Goal: Obtain resource: Obtain resource

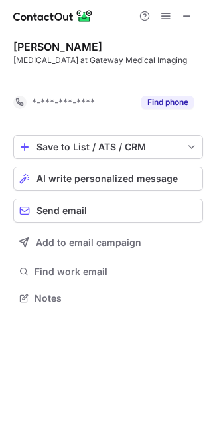
scroll to position [268, 211]
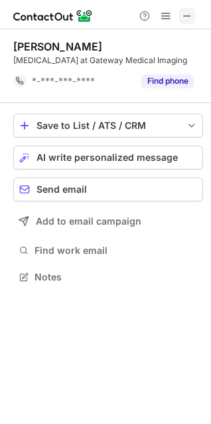
click at [182, 17] on span at bounding box center [187, 16] width 11 height 11
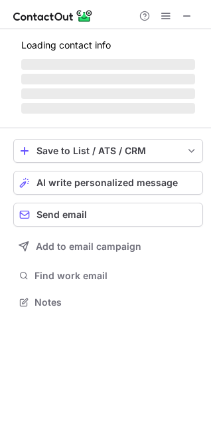
scroll to position [310, 211]
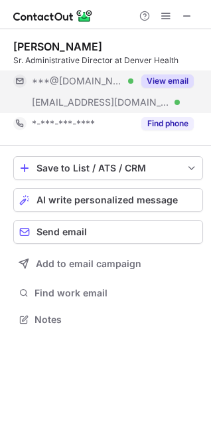
click at [180, 82] on button "View email" at bounding box center [168, 80] width 53 height 13
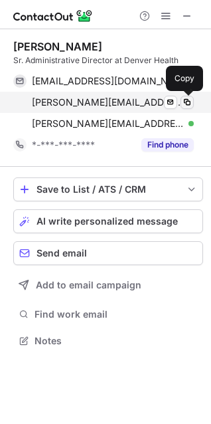
click at [185, 104] on span at bounding box center [187, 102] width 11 height 11
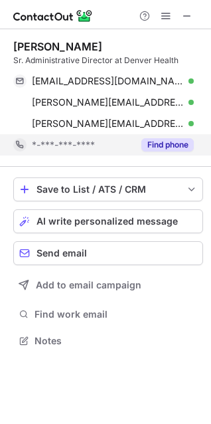
click at [172, 144] on button "Find phone" at bounding box center [168, 144] width 53 height 13
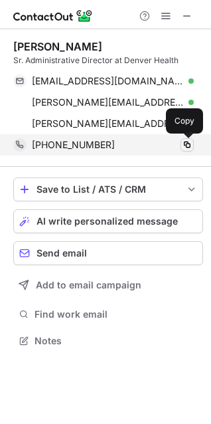
click at [187, 148] on span at bounding box center [187, 145] width 11 height 11
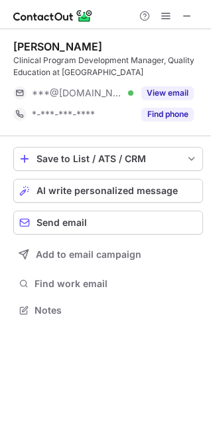
scroll to position [301, 211]
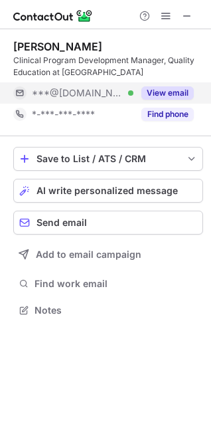
click at [160, 94] on button "View email" at bounding box center [168, 92] width 53 height 13
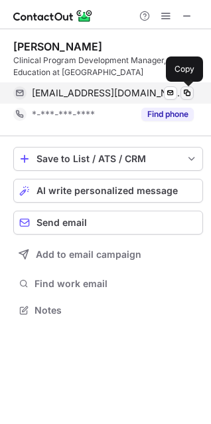
click at [186, 90] on span at bounding box center [187, 93] width 11 height 11
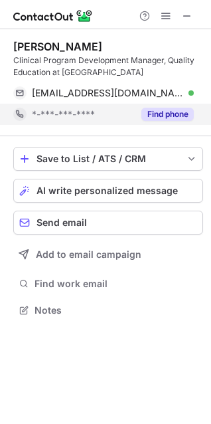
click at [182, 110] on button "Find phone" at bounding box center [168, 114] width 53 height 13
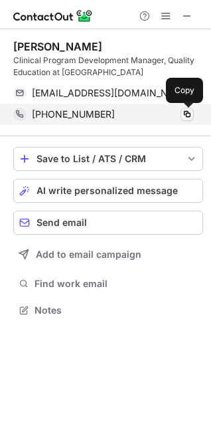
click at [186, 118] on span at bounding box center [187, 114] width 11 height 11
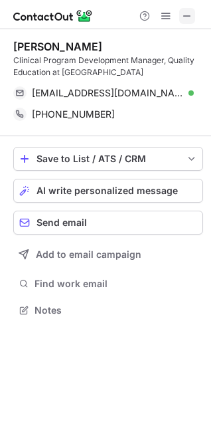
click at [183, 20] on span at bounding box center [187, 16] width 11 height 11
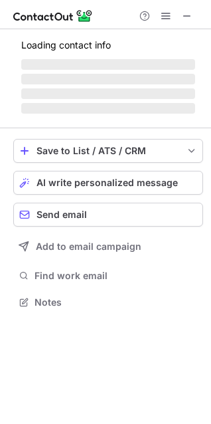
scroll to position [310, 211]
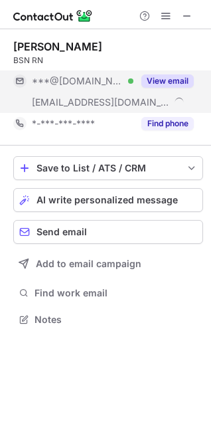
click at [174, 81] on button "View email" at bounding box center [168, 80] width 53 height 13
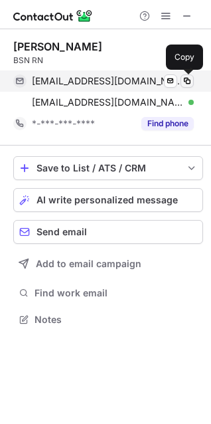
click at [186, 80] on span at bounding box center [187, 81] width 11 height 11
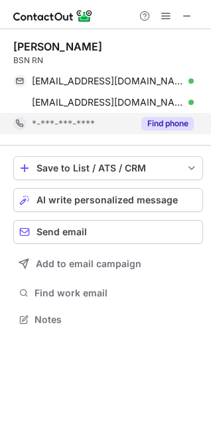
click at [177, 125] on button "Find phone" at bounding box center [168, 123] width 53 height 13
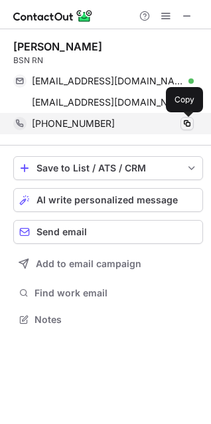
click at [185, 122] on span at bounding box center [187, 123] width 11 height 11
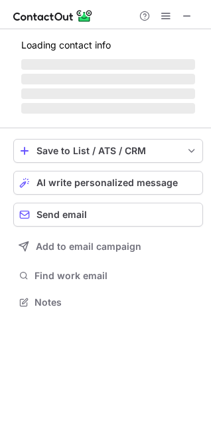
scroll to position [301, 211]
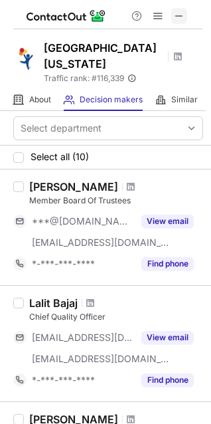
click at [181, 20] on span at bounding box center [179, 16] width 11 height 11
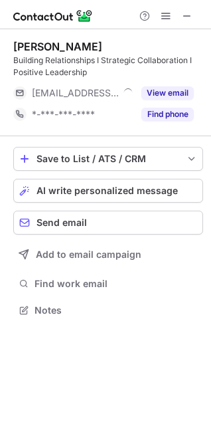
scroll to position [301, 211]
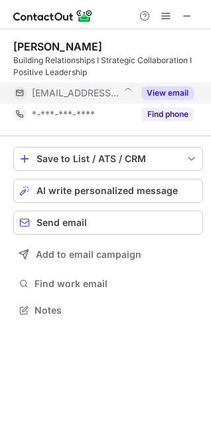
click at [180, 92] on button "View email" at bounding box center [168, 92] width 53 height 13
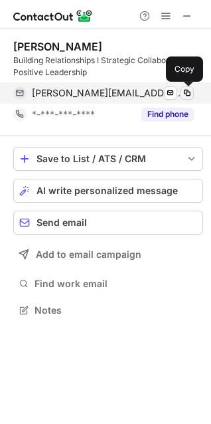
click at [188, 94] on span at bounding box center [187, 93] width 11 height 11
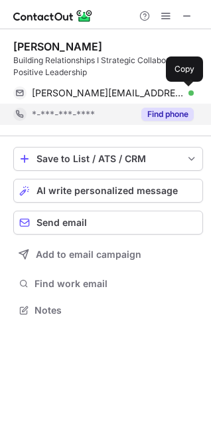
click at [160, 112] on button "Find phone" at bounding box center [168, 114] width 53 height 13
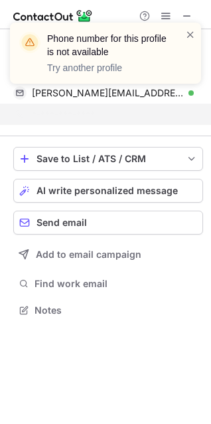
scroll to position [280, 211]
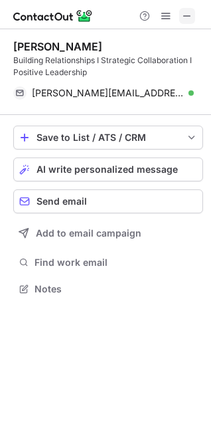
click at [181, 17] on button at bounding box center [187, 16] width 16 height 16
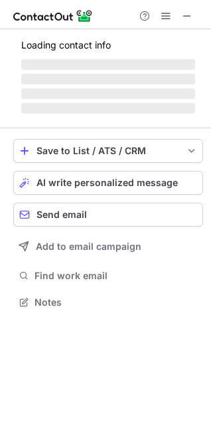
scroll to position [310, 211]
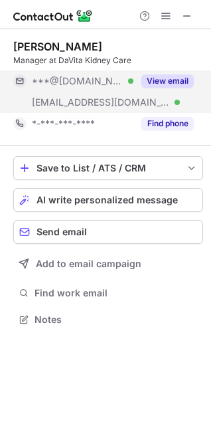
click at [176, 80] on button "View email" at bounding box center [168, 80] width 53 height 13
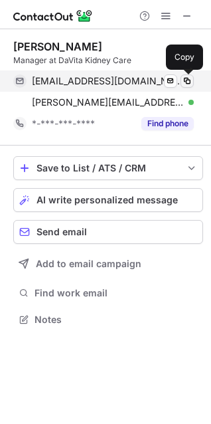
click at [183, 80] on span at bounding box center [187, 81] width 11 height 11
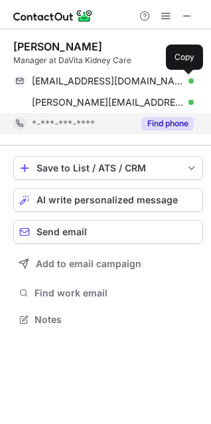
click at [155, 124] on button "Find phone" at bounding box center [168, 123] width 53 height 13
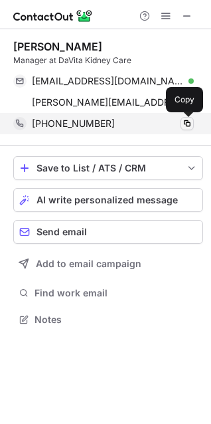
click at [191, 124] on span at bounding box center [187, 123] width 11 height 11
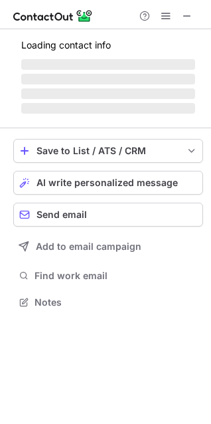
scroll to position [301, 211]
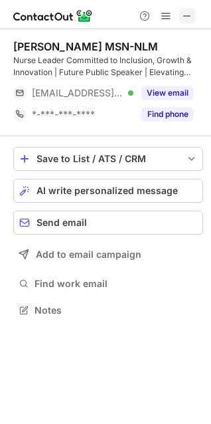
click at [189, 14] on span at bounding box center [187, 16] width 11 height 11
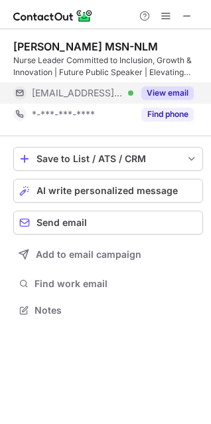
click at [169, 94] on button "View email" at bounding box center [168, 92] width 53 height 13
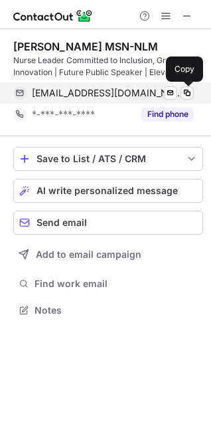
click at [187, 94] on span at bounding box center [187, 93] width 11 height 11
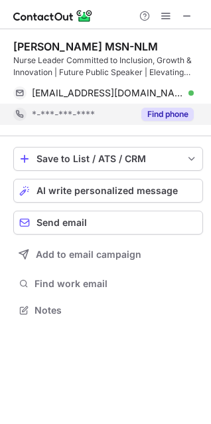
click at [183, 110] on button "Find phone" at bounding box center [168, 114] width 53 height 13
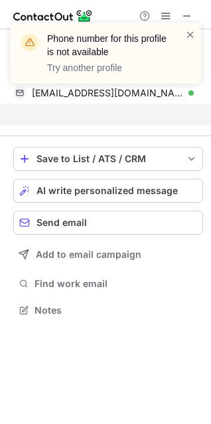
scroll to position [280, 211]
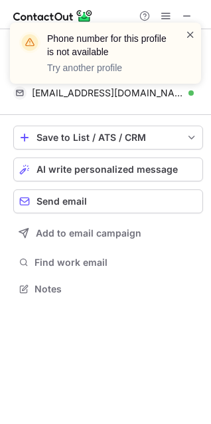
click at [192, 39] on span at bounding box center [190, 34] width 11 height 13
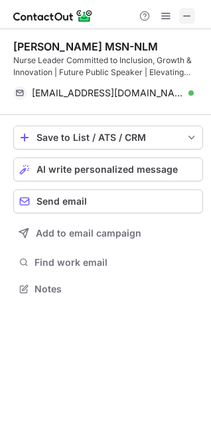
click at [182, 21] on span at bounding box center [187, 16] width 11 height 11
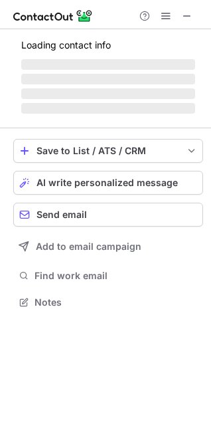
scroll to position [322, 211]
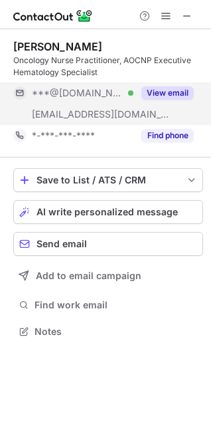
click at [179, 95] on button "View email" at bounding box center [168, 92] width 53 height 13
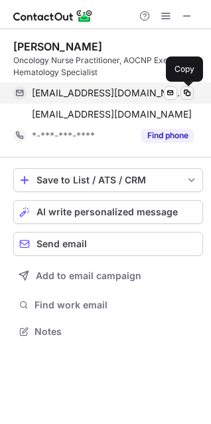
click at [185, 91] on span at bounding box center [187, 93] width 11 height 11
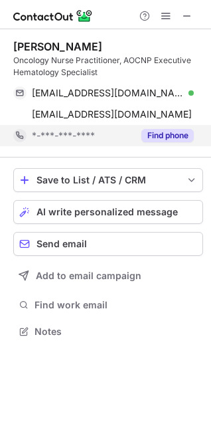
click at [181, 132] on button "Find phone" at bounding box center [168, 135] width 53 height 13
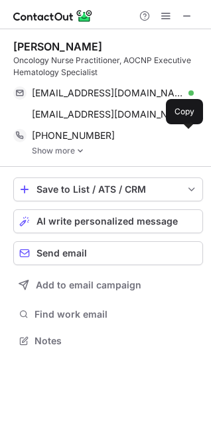
scroll to position [332, 211]
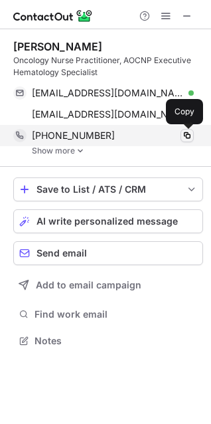
click at [189, 138] on span at bounding box center [187, 135] width 11 height 11
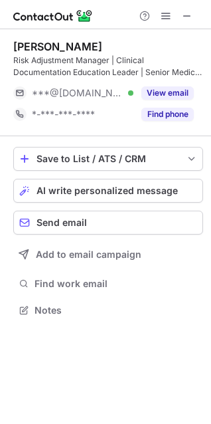
scroll to position [301, 211]
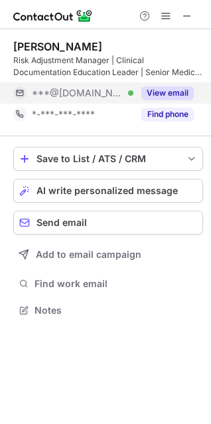
click at [160, 93] on button "View email" at bounding box center [168, 92] width 53 height 13
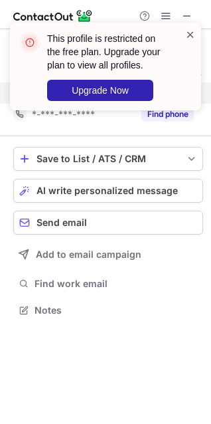
click at [189, 33] on span at bounding box center [190, 34] width 11 height 13
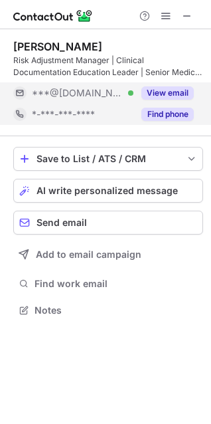
click at [180, 108] on button "Find phone" at bounding box center [168, 114] width 53 height 13
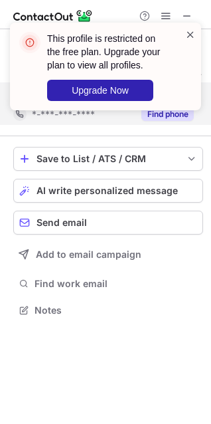
click at [185, 38] on span at bounding box center [190, 34] width 11 height 13
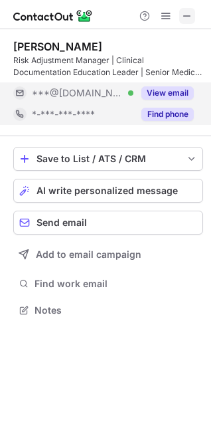
click at [183, 19] on span at bounding box center [187, 16] width 11 height 11
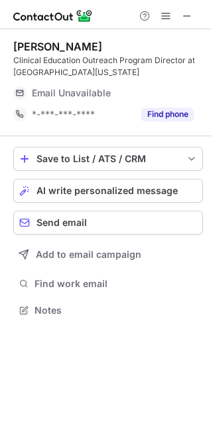
scroll to position [301, 211]
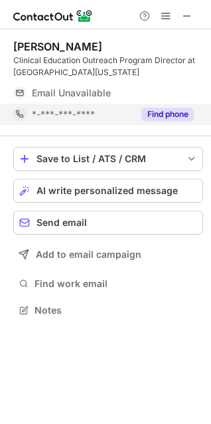
click at [163, 111] on button "Find phone" at bounding box center [168, 114] width 53 height 13
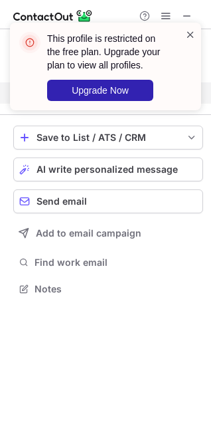
scroll to position [280, 211]
click at [186, 37] on span at bounding box center [190, 34] width 11 height 13
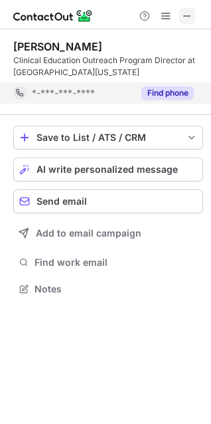
click at [185, 15] on span at bounding box center [187, 16] width 11 height 11
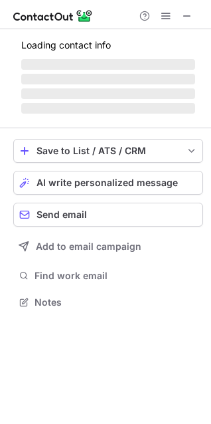
scroll to position [322, 211]
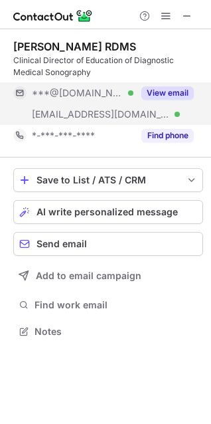
click at [156, 95] on button "View email" at bounding box center [168, 92] width 53 height 13
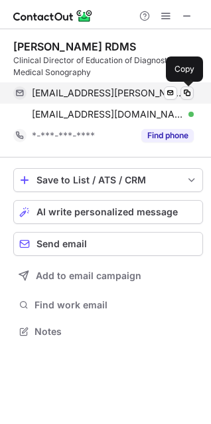
click at [189, 93] on span at bounding box center [187, 93] width 11 height 11
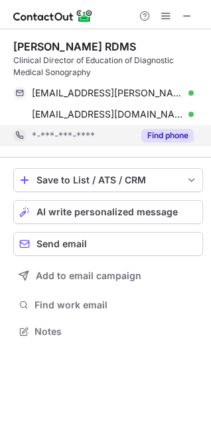
click at [159, 132] on button "Find phone" at bounding box center [168, 135] width 53 height 13
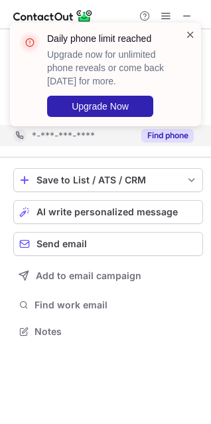
click at [194, 39] on span at bounding box center [190, 34] width 11 height 13
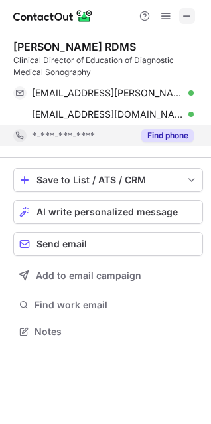
click at [183, 11] on span at bounding box center [187, 16] width 11 height 11
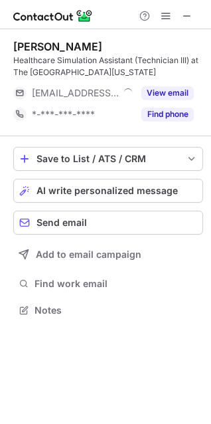
scroll to position [301, 211]
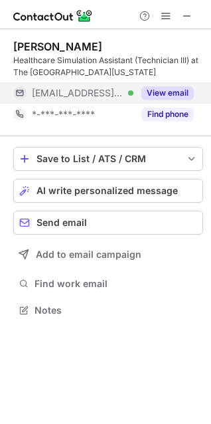
click at [178, 89] on button "View email" at bounding box center [168, 92] width 53 height 13
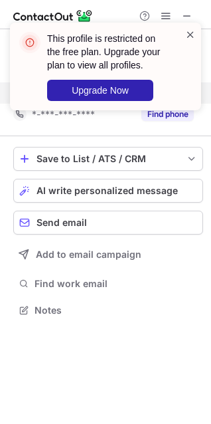
click at [185, 37] on span at bounding box center [190, 34] width 11 height 13
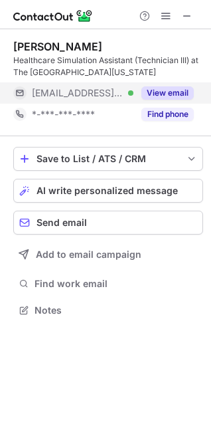
click at [182, 15] on span at bounding box center [187, 16] width 11 height 11
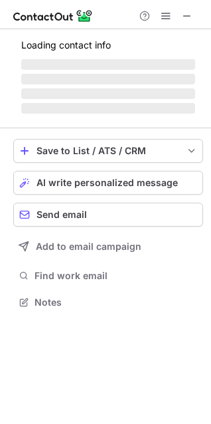
scroll to position [344, 211]
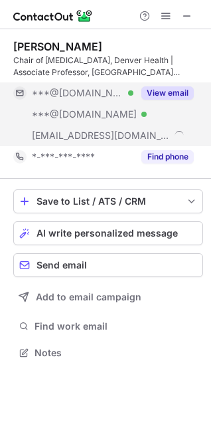
click at [173, 96] on button "View email" at bounding box center [168, 92] width 53 height 13
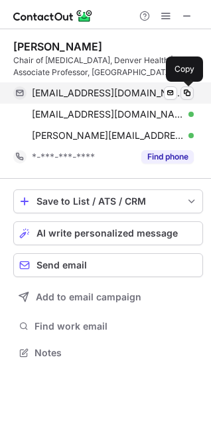
click at [187, 95] on span at bounding box center [187, 93] width 11 height 11
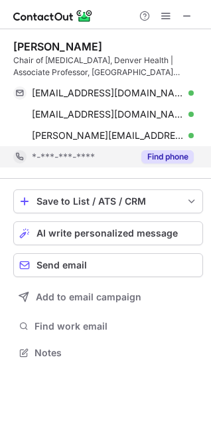
click at [162, 154] on button "Find phone" at bounding box center [168, 156] width 53 height 13
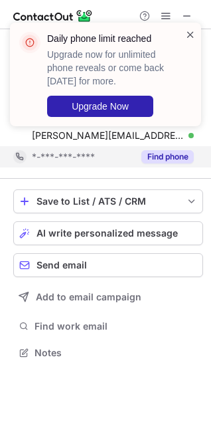
click at [188, 31] on span at bounding box center [190, 34] width 11 height 13
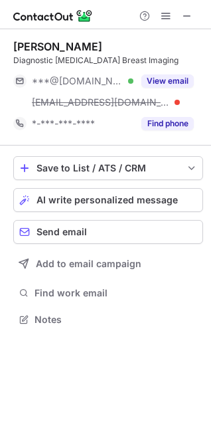
scroll to position [310, 211]
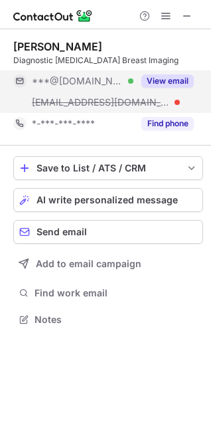
click at [175, 78] on button "View email" at bounding box center [168, 80] width 53 height 13
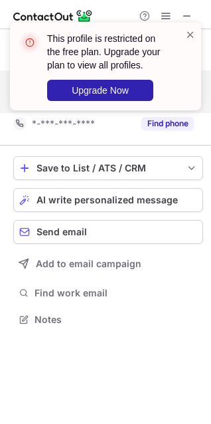
scroll to position [289, 211]
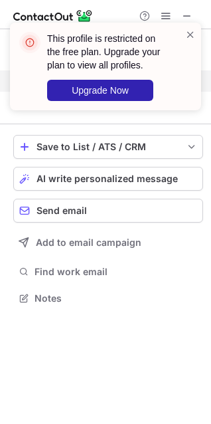
click at [181, 33] on div "This profile is restricted on the free plan. Upgrade your plan to view all prof…" at bounding box center [100, 66] width 170 height 77
click at [188, 29] on span at bounding box center [190, 34] width 11 height 13
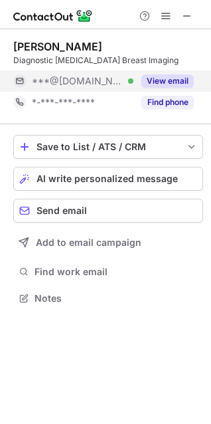
click at [174, 74] on div "View email" at bounding box center [164, 80] width 60 height 21
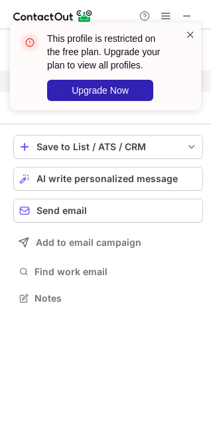
click at [189, 39] on span at bounding box center [190, 34] width 11 height 13
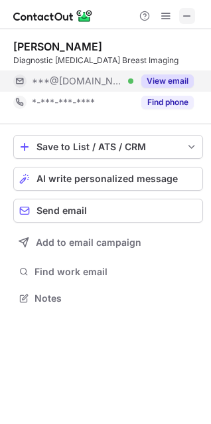
click at [181, 13] on button at bounding box center [187, 16] width 16 height 16
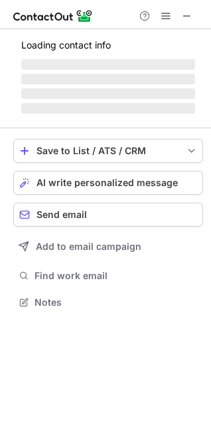
scroll to position [322, 211]
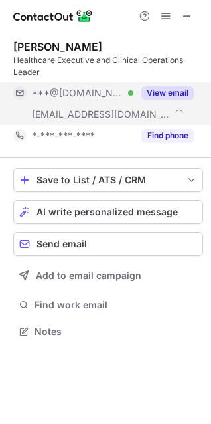
click at [183, 83] on div "View email" at bounding box center [164, 92] width 60 height 21
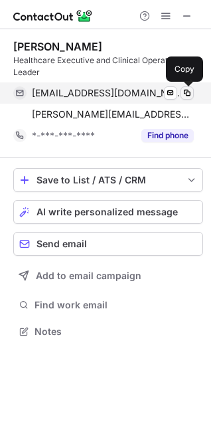
click at [185, 93] on span at bounding box center [187, 93] width 11 height 11
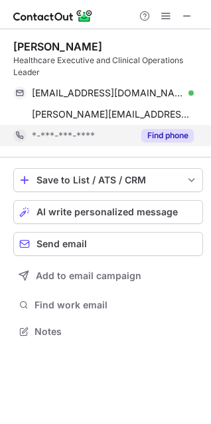
click at [167, 136] on button "Find phone" at bounding box center [168, 135] width 53 height 13
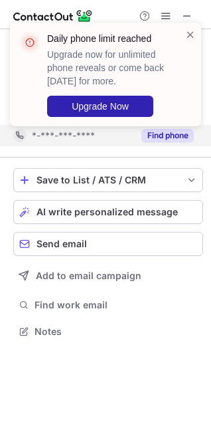
click at [185, 34] on div "Daily phone limit reached Upgrade now for unlimited phone reveals or come back …" at bounding box center [100, 74] width 170 height 93
click at [186, 11] on div "Daily phone limit reached Upgrade now for unlimited phone reveals or come back …" at bounding box center [105, 79] width 213 height 141
click at [185, 13] on div "Daily phone limit reached Upgrade now for unlimited phone reveals or come back …" at bounding box center [105, 79] width 213 height 141
click at [180, 11] on div "Daily phone limit reached Upgrade now for unlimited phone reveals or come back …" at bounding box center [105, 79] width 213 height 141
click at [192, 34] on span at bounding box center [190, 34] width 11 height 13
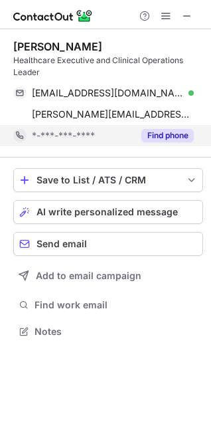
click at [183, 14] on div "Daily phone limit reached Upgrade now for unlimited phone reveals or come back …" at bounding box center [105, 79] width 213 height 141
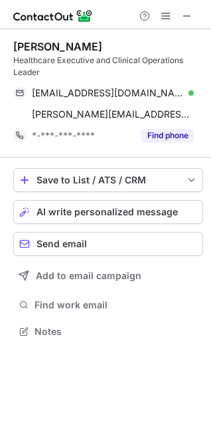
scroll to position [322, 211]
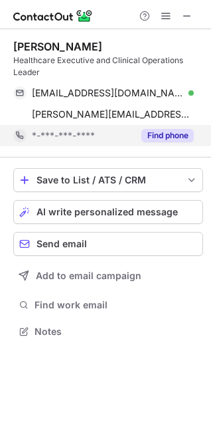
click at [167, 139] on button "Find phone" at bounding box center [168, 135] width 53 height 13
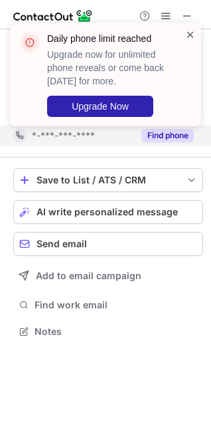
click at [187, 33] on span at bounding box center [190, 34] width 11 height 13
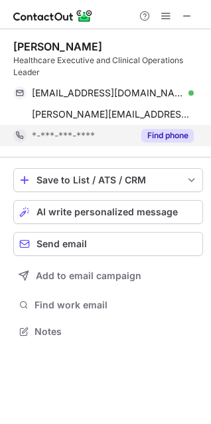
click at [185, 15] on div "Daily phone limit reached Upgrade now for unlimited phone reveals or come back …" at bounding box center [105, 22] width 213 height 27
click at [185, 15] on span at bounding box center [187, 16] width 11 height 11
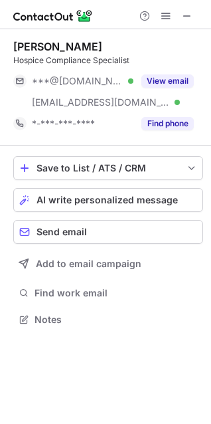
scroll to position [310, 211]
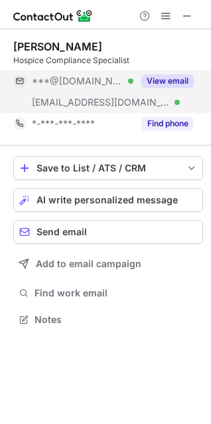
click at [173, 76] on button "View email" at bounding box center [168, 80] width 53 height 13
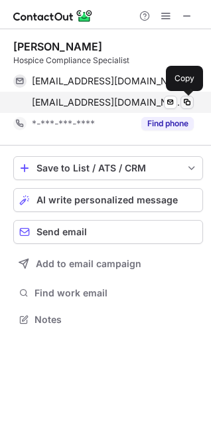
click at [189, 103] on span at bounding box center [187, 102] width 11 height 11
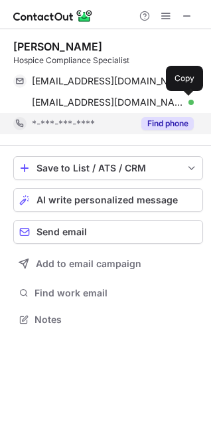
click at [167, 128] on button "Find phone" at bounding box center [168, 123] width 53 height 13
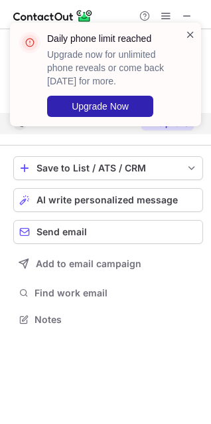
click at [187, 36] on span at bounding box center [190, 34] width 11 height 13
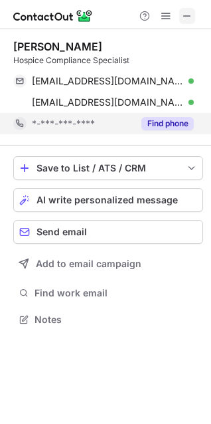
click at [179, 16] on button at bounding box center [187, 16] width 16 height 16
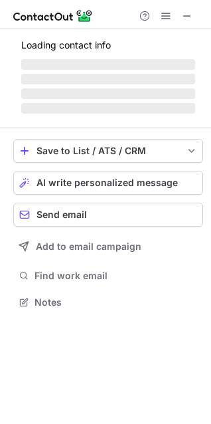
scroll to position [301, 211]
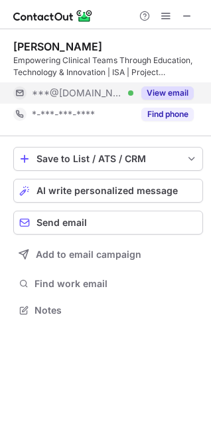
click at [173, 94] on button "View email" at bounding box center [168, 92] width 53 height 13
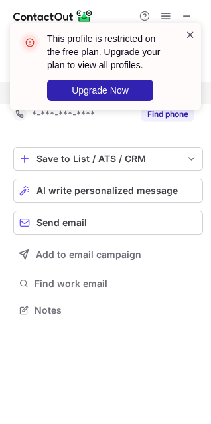
click at [190, 38] on span at bounding box center [190, 34] width 11 height 13
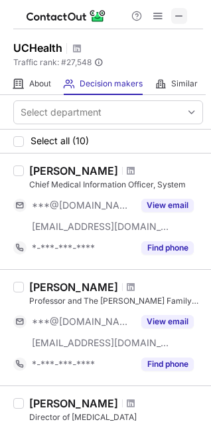
click at [181, 17] on span at bounding box center [179, 16] width 11 height 11
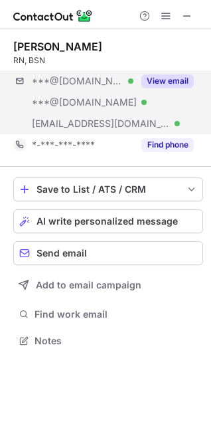
scroll to position [332, 211]
click at [176, 78] on button "View email" at bounding box center [168, 80] width 53 height 13
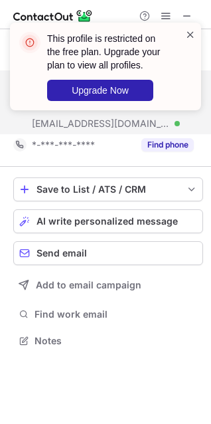
click at [186, 33] on span at bounding box center [190, 34] width 11 height 13
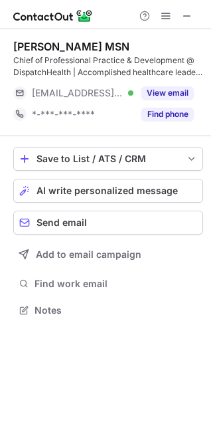
scroll to position [301, 211]
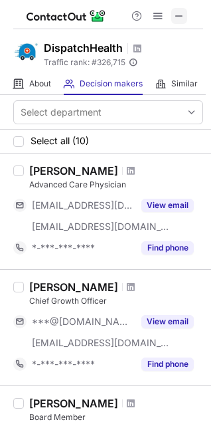
click at [183, 13] on span at bounding box center [179, 16] width 11 height 11
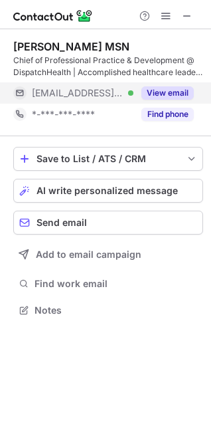
click at [163, 89] on button "View email" at bounding box center [168, 92] width 53 height 13
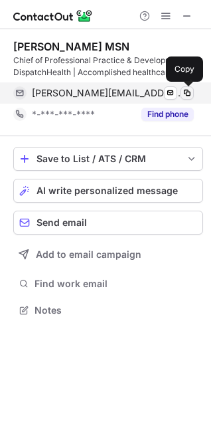
click at [183, 90] on span at bounding box center [187, 93] width 11 height 11
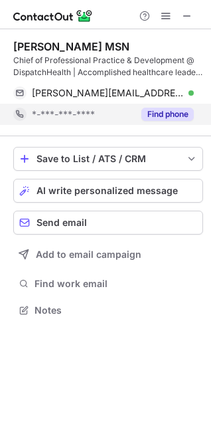
click at [163, 108] on button "Find phone" at bounding box center [168, 114] width 53 height 13
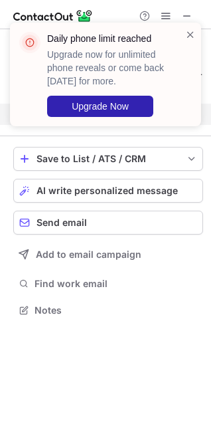
click at [183, 30] on div "Daily phone limit reached Upgrade now for unlimited phone reveals or come back …" at bounding box center [100, 74] width 170 height 93
click at [189, 38] on span at bounding box center [190, 34] width 11 height 13
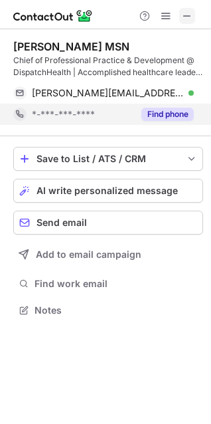
click at [182, 19] on span at bounding box center [187, 16] width 11 height 11
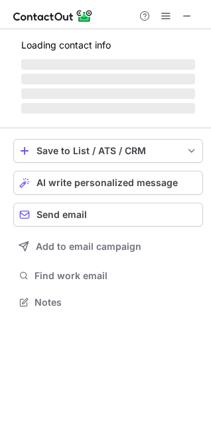
scroll to position [310, 211]
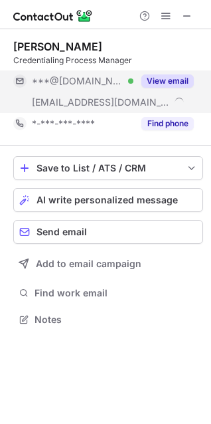
click at [148, 80] on button "View email" at bounding box center [168, 80] width 53 height 13
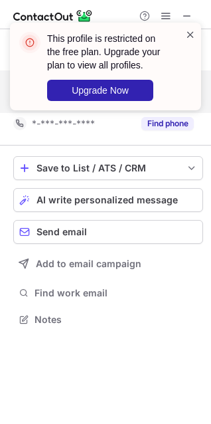
click at [193, 39] on span at bounding box center [190, 34] width 11 height 13
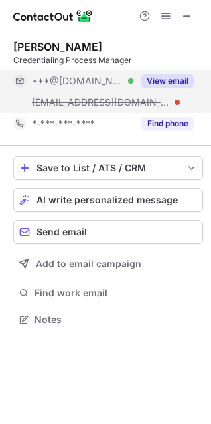
click at [162, 82] on button "View email" at bounding box center [168, 80] width 53 height 13
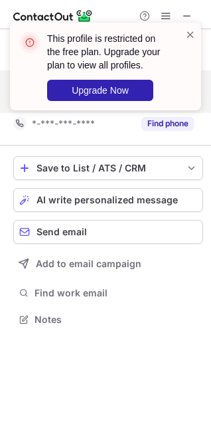
scroll to position [289, 211]
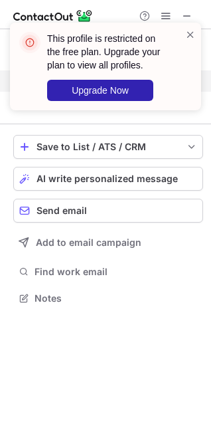
click at [183, 35] on div "This profile is restricted on the free plan. Upgrade your plan to view all prof…" at bounding box center [100, 66] width 170 height 77
click at [195, 39] on span at bounding box center [190, 34] width 11 height 13
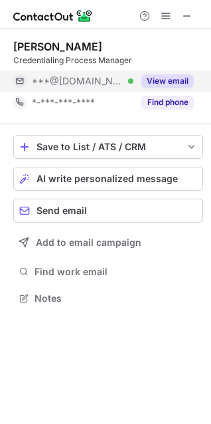
click at [189, 76] on button "View email" at bounding box center [168, 80] width 53 height 13
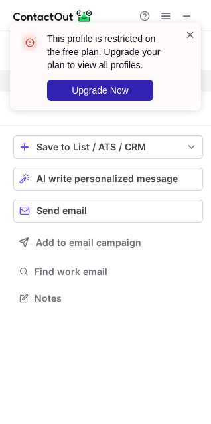
click at [187, 37] on span at bounding box center [190, 34] width 11 height 13
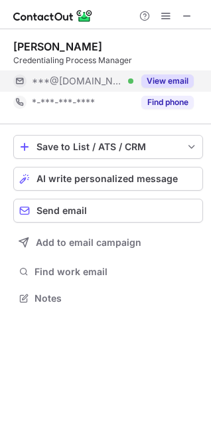
click at [182, 15] on div "This profile is restricted on the free plan. Upgrade your plan to view all prof…" at bounding box center [105, 22] width 213 height 27
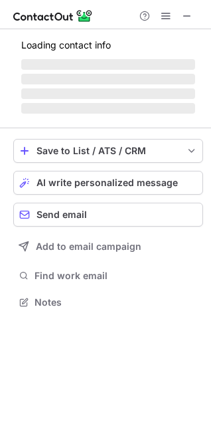
scroll to position [289, 211]
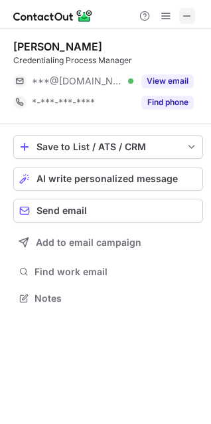
click at [189, 15] on span at bounding box center [187, 16] width 11 height 11
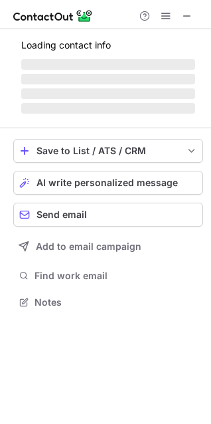
scroll to position [322, 211]
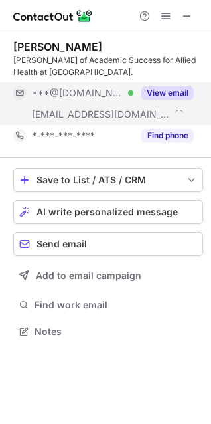
click at [160, 90] on button "View email" at bounding box center [168, 92] width 53 height 13
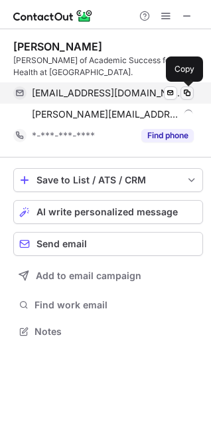
click at [192, 93] on span at bounding box center [187, 93] width 11 height 11
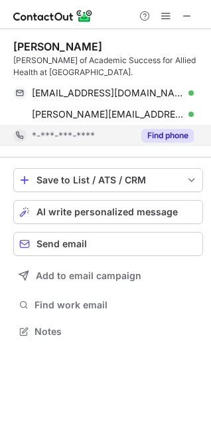
click at [155, 138] on button "Find phone" at bounding box center [168, 135] width 53 height 13
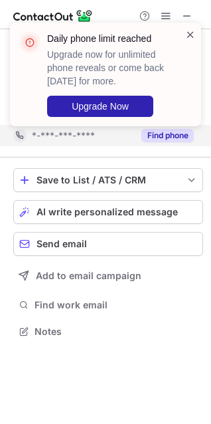
click at [186, 37] on span at bounding box center [190, 34] width 11 height 13
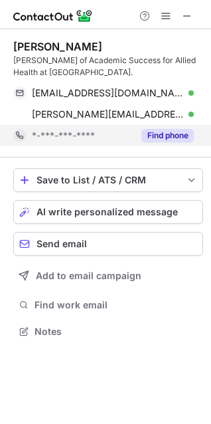
click at [186, 23] on div "Daily phone limit reached Upgrade now for unlimited phone reveals or come back …" at bounding box center [105, 23] width 191 height 0
click at [185, 17] on span at bounding box center [187, 16] width 11 height 11
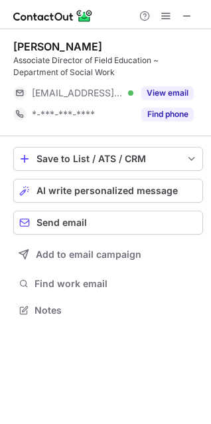
scroll to position [301, 211]
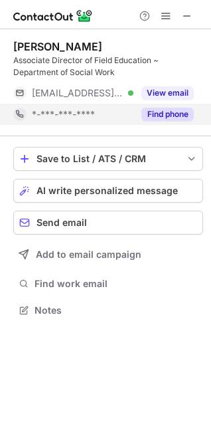
click at [181, 118] on button "Find phone" at bounding box center [168, 114] width 53 height 13
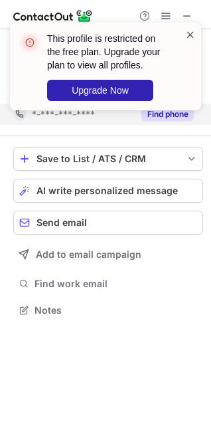
click at [189, 37] on span at bounding box center [190, 34] width 11 height 13
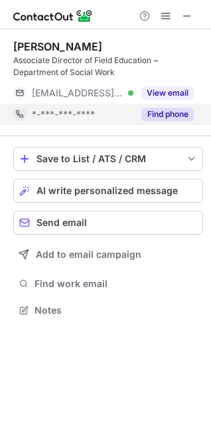
click at [184, 22] on div "This profile is restricted on the free plan. Upgrade your plan to view all prof…" at bounding box center [105, 22] width 213 height 27
click at [184, 19] on span at bounding box center [187, 16] width 11 height 11
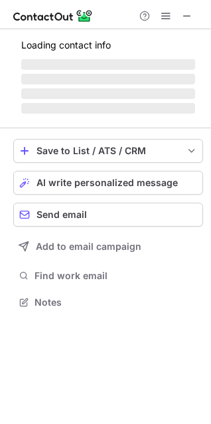
scroll to position [310, 211]
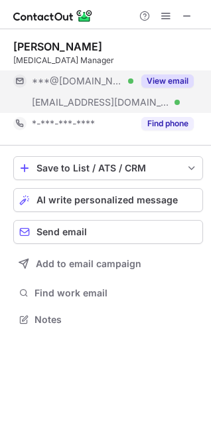
click at [169, 86] on button "View email" at bounding box center [168, 80] width 53 height 13
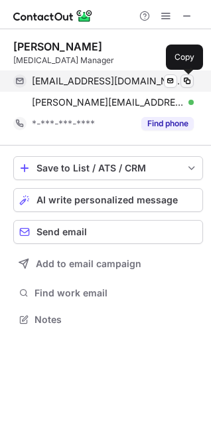
click at [183, 80] on span at bounding box center [187, 81] width 11 height 11
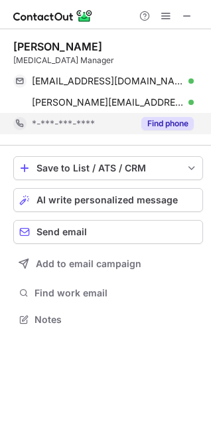
click at [181, 123] on button "Find phone" at bounding box center [168, 123] width 53 height 13
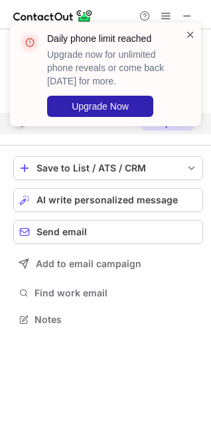
click at [191, 35] on span at bounding box center [190, 34] width 11 height 13
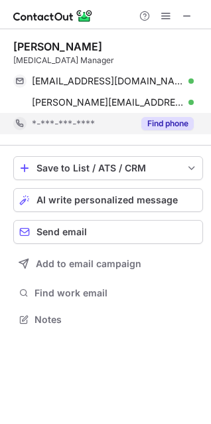
click at [181, 21] on div "Daily phone limit reached Upgrade now for unlimited phone reveals or come back …" at bounding box center [105, 79] width 213 height 141
click at [189, 15] on span at bounding box center [187, 16] width 11 height 11
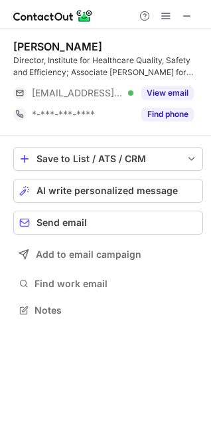
scroll to position [301, 211]
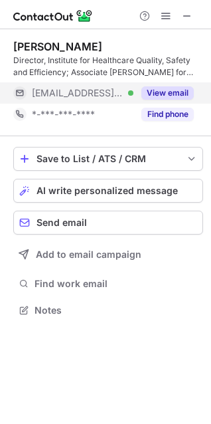
click at [164, 88] on button "View email" at bounding box center [168, 92] width 53 height 13
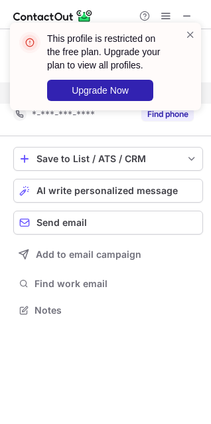
click at [184, 35] on div "This profile is restricted on the free plan. Upgrade your plan to view all prof…" at bounding box center [100, 66] width 170 height 77
click at [190, 33] on span at bounding box center [190, 34] width 11 height 13
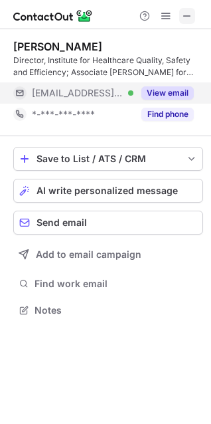
click at [180, 16] on button at bounding box center [187, 16] width 16 height 16
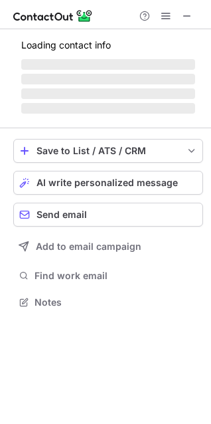
scroll to position [332, 211]
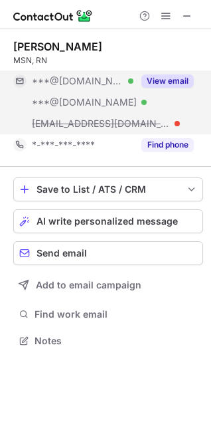
click at [168, 76] on button "View email" at bounding box center [168, 80] width 53 height 13
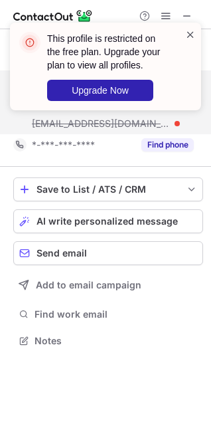
click at [185, 33] on span at bounding box center [190, 34] width 11 height 13
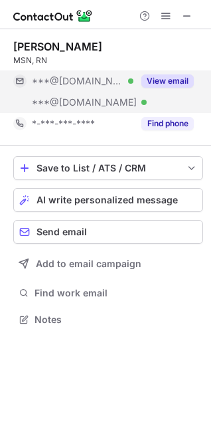
scroll to position [310, 211]
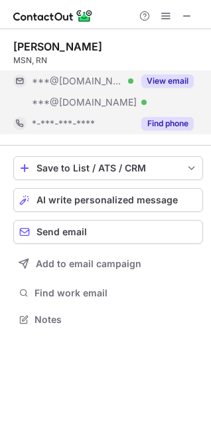
click at [183, 126] on button "Find phone" at bounding box center [168, 123] width 53 height 13
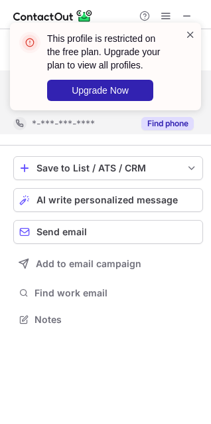
click at [189, 33] on span at bounding box center [190, 34] width 11 height 13
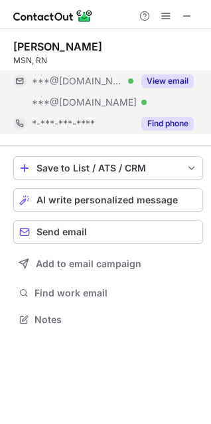
click at [179, 10] on div "This profile is restricted on the free plan. Upgrade your plan to view all prof…" at bounding box center [105, 71] width 213 height 125
click at [187, 15] on span at bounding box center [187, 16] width 11 height 11
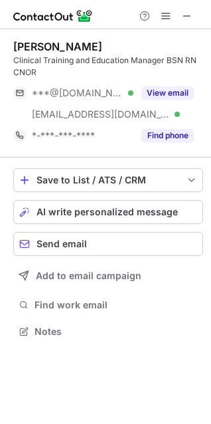
scroll to position [322, 211]
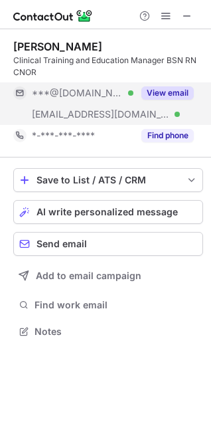
click at [171, 97] on button "View email" at bounding box center [168, 92] width 53 height 13
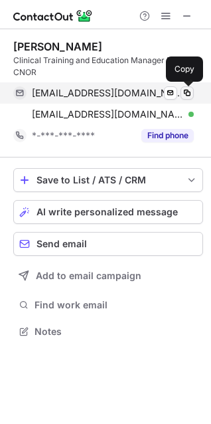
click at [185, 93] on span at bounding box center [187, 93] width 11 height 11
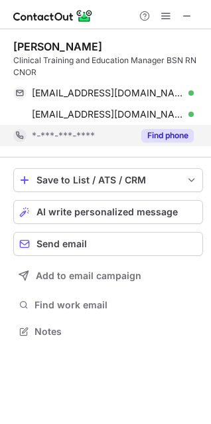
click at [185, 139] on button "Find phone" at bounding box center [168, 135] width 53 height 13
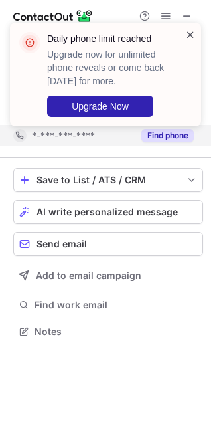
click at [190, 37] on span at bounding box center [190, 34] width 11 height 13
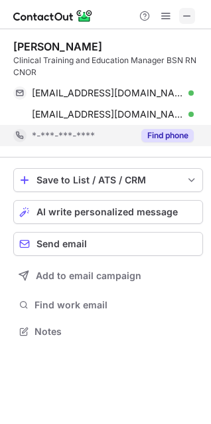
drag, startPoint x: 184, startPoint y: 17, endPoint x: 183, endPoint y: 10, distance: 7.4
click at [183, 11] on span at bounding box center [187, 16] width 11 height 11
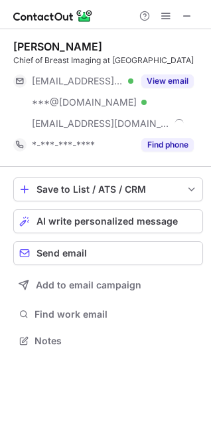
scroll to position [332, 211]
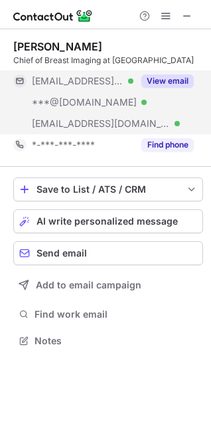
click at [174, 81] on button "View email" at bounding box center [168, 80] width 53 height 13
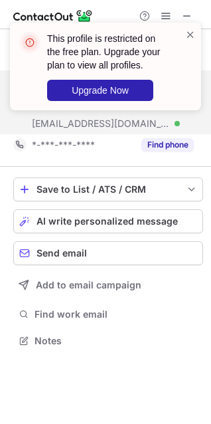
click at [184, 35] on div "This profile is restricted on the free plan. Upgrade your plan to view all prof…" at bounding box center [100, 66] width 170 height 77
click at [185, 34] on span at bounding box center [190, 34] width 11 height 13
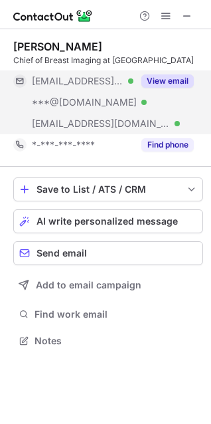
click at [182, 18] on div "This profile is restricted on the free plan. Upgrade your plan to view all prof…" at bounding box center [105, 22] width 213 height 27
click at [183, 13] on span at bounding box center [187, 16] width 11 height 11
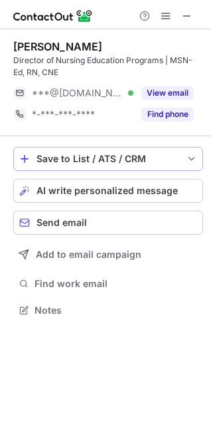
scroll to position [301, 211]
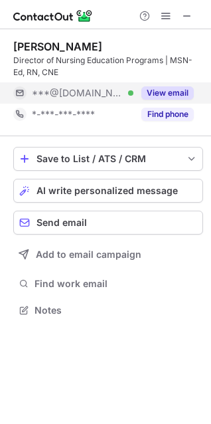
click at [160, 96] on button "View email" at bounding box center [168, 92] width 53 height 13
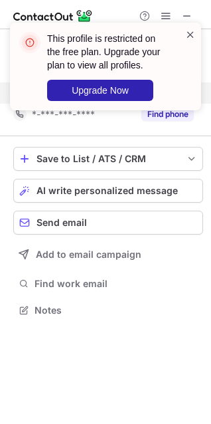
click at [189, 30] on span at bounding box center [190, 34] width 11 height 13
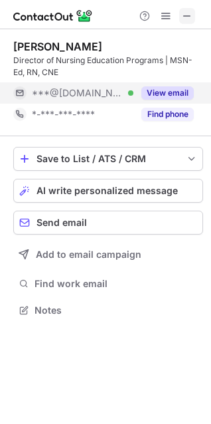
click at [181, 18] on button at bounding box center [187, 16] width 16 height 16
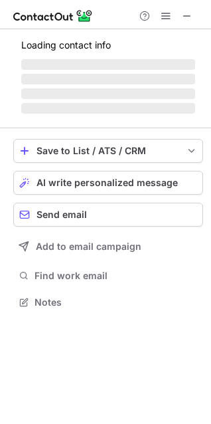
scroll to position [301, 211]
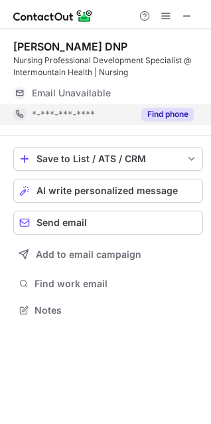
click at [178, 110] on button "Find phone" at bounding box center [168, 114] width 53 height 13
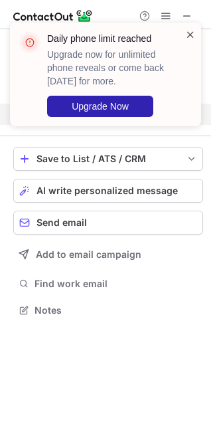
click at [185, 37] on span at bounding box center [190, 34] width 11 height 13
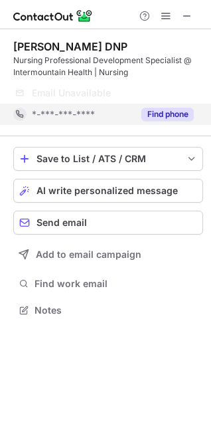
click at [185, 17] on div "Daily phone limit reached Upgrade now for unlimited phone reveals or come back …" at bounding box center [105, 79] width 213 height 141
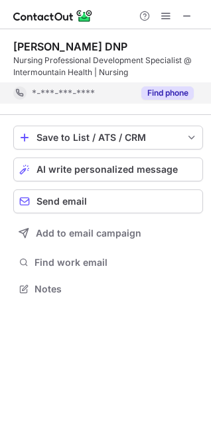
click at [185, 17] on span at bounding box center [187, 16] width 11 height 11
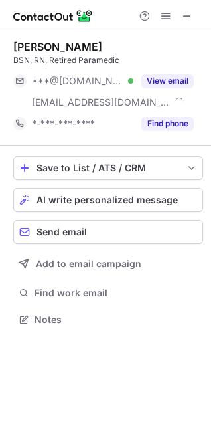
scroll to position [310, 211]
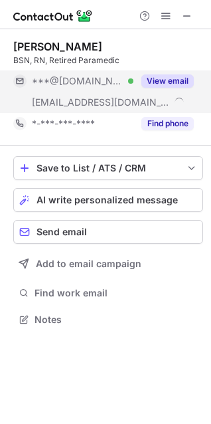
click at [179, 80] on button "View email" at bounding box center [168, 80] width 53 height 13
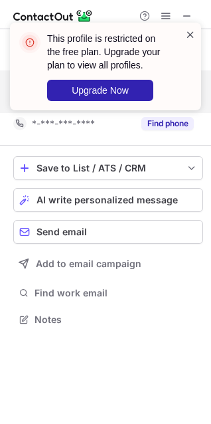
click at [187, 34] on span at bounding box center [190, 34] width 11 height 13
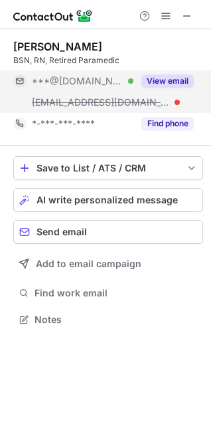
click at [177, 76] on button "View email" at bounding box center [168, 80] width 53 height 13
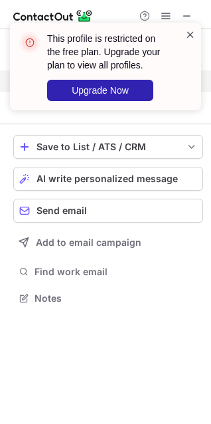
scroll to position [289, 211]
click at [185, 33] on span at bounding box center [190, 34] width 11 height 13
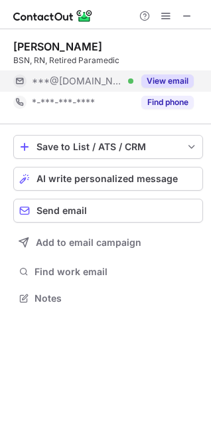
click at [178, 15] on div "This profile is restricted on the free plan. Upgrade your plan to view all prof…" at bounding box center [105, 22] width 213 height 27
click at [179, 13] on div at bounding box center [166, 16] width 64 height 16
click at [181, 17] on button at bounding box center [187, 16] width 16 height 16
click at [181, 78] on button "View email" at bounding box center [168, 80] width 53 height 13
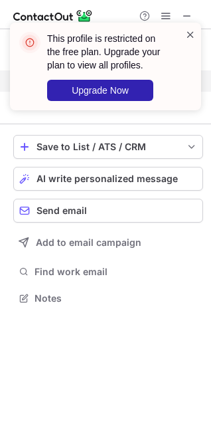
click at [190, 39] on span at bounding box center [190, 34] width 11 height 13
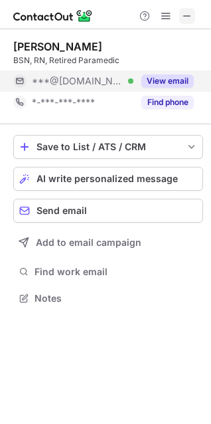
click at [185, 13] on span at bounding box center [187, 16] width 11 height 11
click at [181, 17] on button at bounding box center [187, 16] width 16 height 16
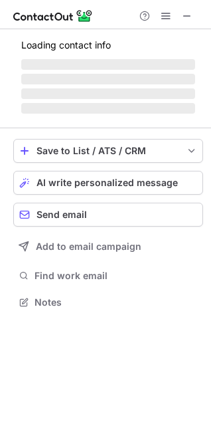
scroll to position [289, 211]
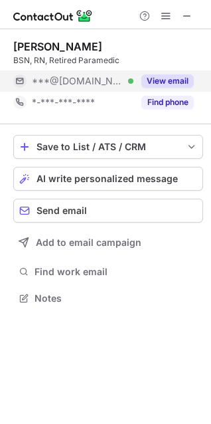
click at [177, 79] on button "View email" at bounding box center [168, 80] width 53 height 13
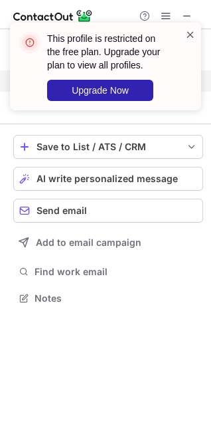
click at [187, 39] on span at bounding box center [190, 34] width 11 height 13
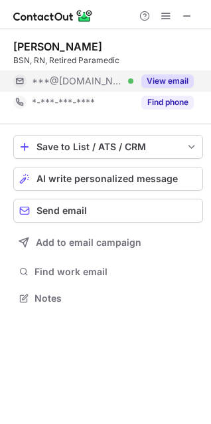
click at [177, 81] on button "View email" at bounding box center [168, 80] width 53 height 13
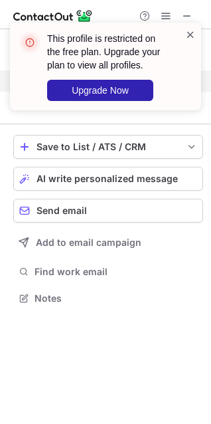
click at [186, 37] on span at bounding box center [190, 34] width 11 height 13
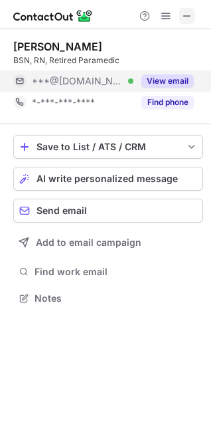
click at [181, 16] on button at bounding box center [187, 16] width 16 height 16
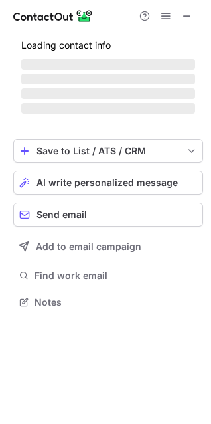
scroll to position [301, 211]
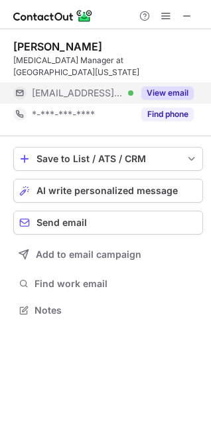
click at [175, 92] on button "View email" at bounding box center [168, 92] width 53 height 13
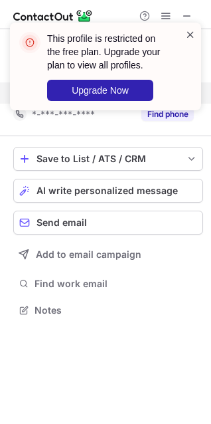
click at [189, 31] on span at bounding box center [190, 34] width 11 height 13
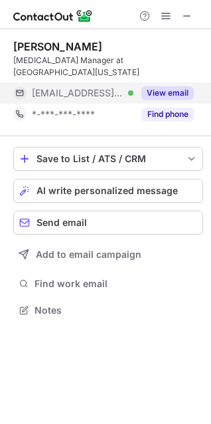
click at [185, 13] on div "This profile is restricted on the free plan. Upgrade your plan to view all prof…" at bounding box center [105, 71] width 213 height 125
click at [186, 19] on span at bounding box center [187, 16] width 11 height 11
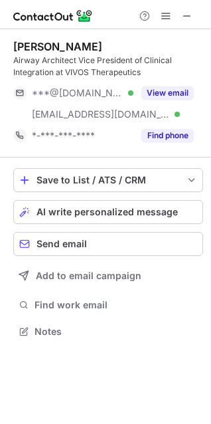
scroll to position [322, 211]
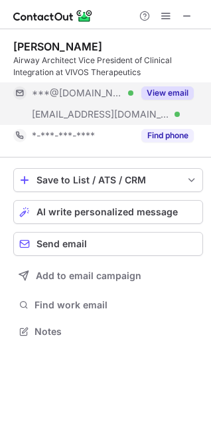
click at [171, 90] on button "View email" at bounding box center [168, 92] width 53 height 13
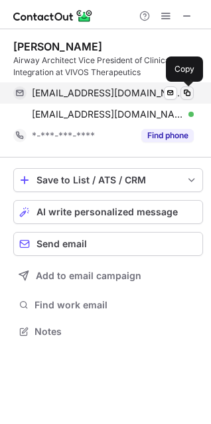
click at [184, 94] on span at bounding box center [187, 93] width 11 height 11
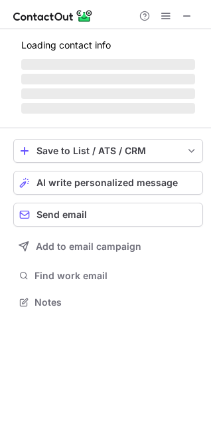
scroll to position [289, 211]
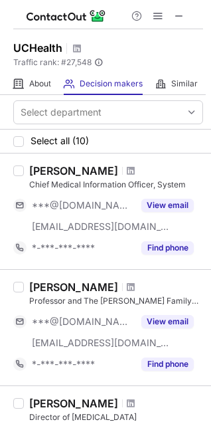
click at [169, 13] on div at bounding box center [158, 16] width 64 height 16
click at [178, 13] on span at bounding box center [179, 16] width 11 height 11
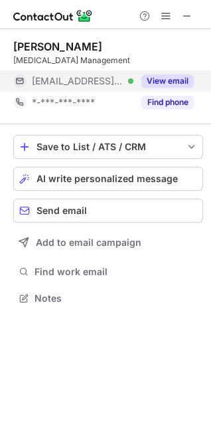
click at [167, 80] on button "View email" at bounding box center [168, 80] width 53 height 13
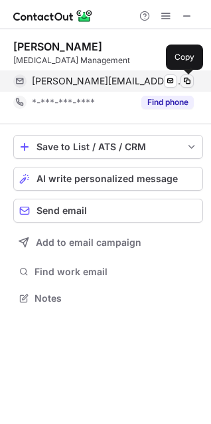
click at [189, 79] on span at bounding box center [187, 81] width 11 height 11
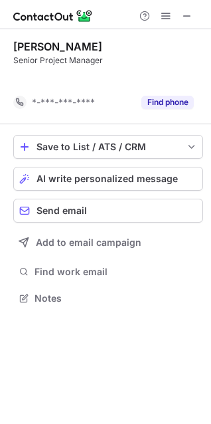
scroll to position [268, 211]
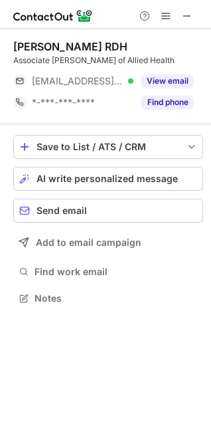
scroll to position [289, 211]
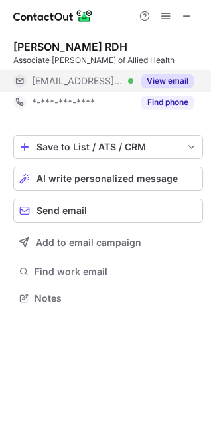
click at [156, 86] on button "View email" at bounding box center [168, 80] width 53 height 13
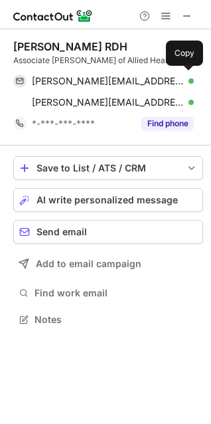
scroll to position [310, 211]
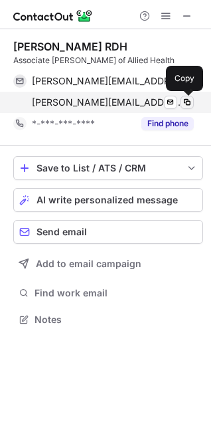
click at [183, 102] on span at bounding box center [187, 102] width 11 height 11
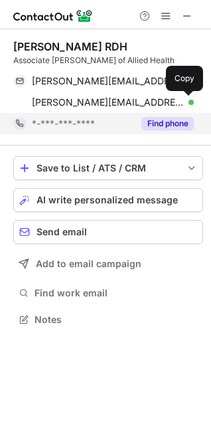
click at [174, 125] on button "Find phone" at bounding box center [168, 123] width 53 height 13
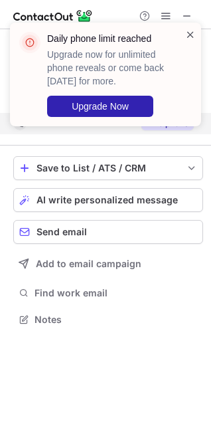
click at [189, 37] on span at bounding box center [190, 34] width 11 height 13
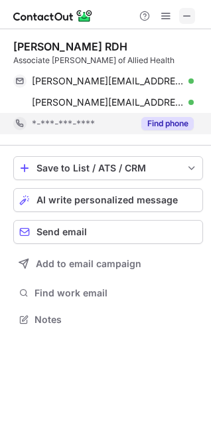
click at [181, 19] on button at bounding box center [187, 16] width 16 height 16
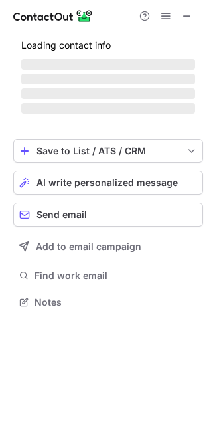
scroll to position [310, 211]
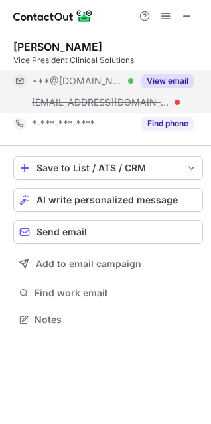
click at [185, 83] on button "View email" at bounding box center [168, 80] width 53 height 13
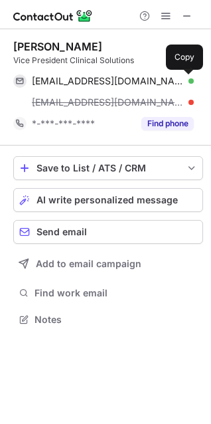
click at [185, 83] on span at bounding box center [187, 81] width 11 height 11
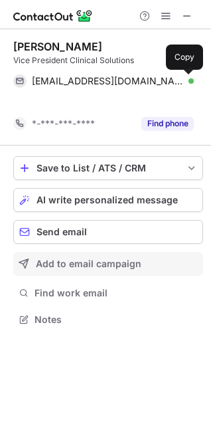
scroll to position [289, 211]
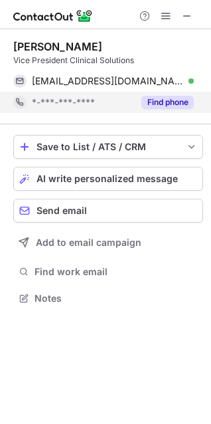
click at [162, 106] on button "Find phone" at bounding box center [168, 102] width 53 height 13
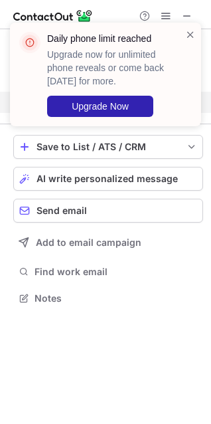
click at [184, 35] on div "Daily phone limit reached Upgrade now for unlimited phone reveals or come back …" at bounding box center [100, 74] width 170 height 93
click at [191, 35] on span at bounding box center [190, 34] width 11 height 13
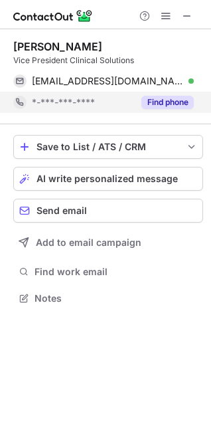
click at [183, 20] on div "Daily phone limit reached Upgrade now for unlimited phone reveals or come back …" at bounding box center [105, 79] width 213 height 141
click at [181, 13] on button at bounding box center [187, 16] width 16 height 16
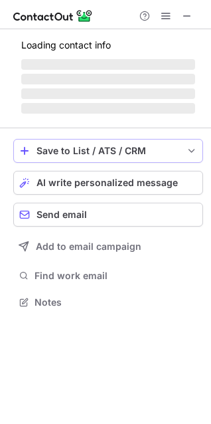
scroll to position [289, 211]
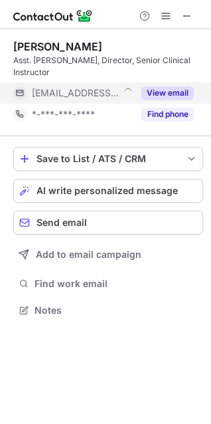
click at [169, 86] on button "View email" at bounding box center [168, 92] width 53 height 13
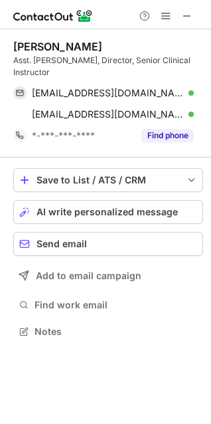
scroll to position [310, 211]
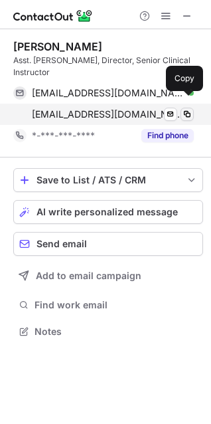
click at [187, 109] on span at bounding box center [187, 114] width 11 height 11
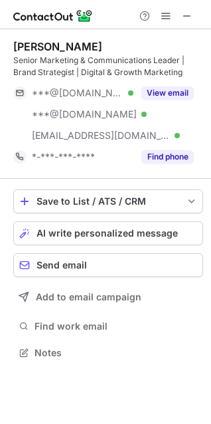
scroll to position [344, 211]
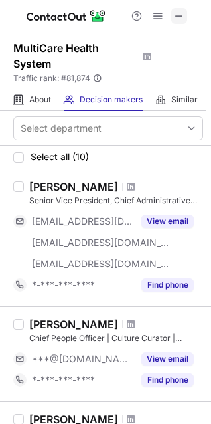
click at [176, 18] on span at bounding box center [179, 16] width 11 height 11
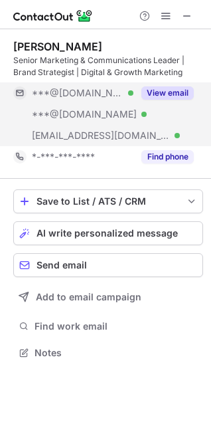
click at [173, 88] on button "View email" at bounding box center [168, 92] width 53 height 13
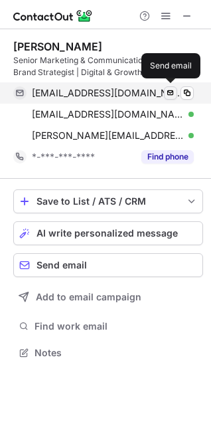
click at [173, 94] on span at bounding box center [170, 93] width 11 height 11
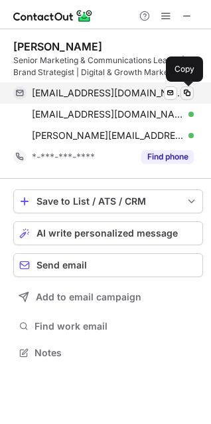
click at [184, 93] on span at bounding box center [187, 93] width 11 height 11
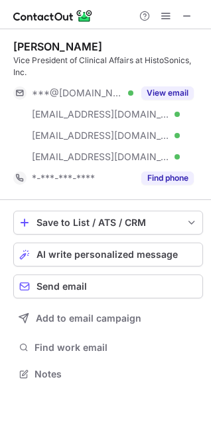
scroll to position [365, 211]
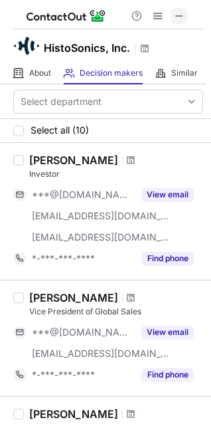
click at [181, 16] on span at bounding box center [179, 16] width 11 height 11
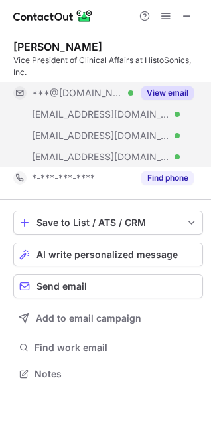
click at [179, 91] on button "View email" at bounding box center [168, 92] width 53 height 13
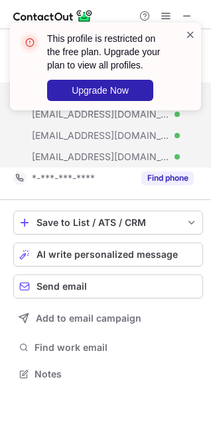
click at [193, 38] on span at bounding box center [190, 34] width 11 height 13
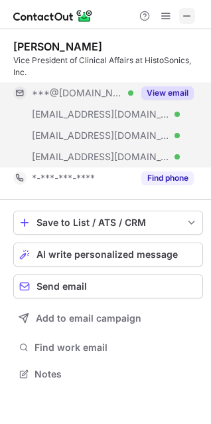
click at [179, 20] on button at bounding box center [187, 16] width 16 height 16
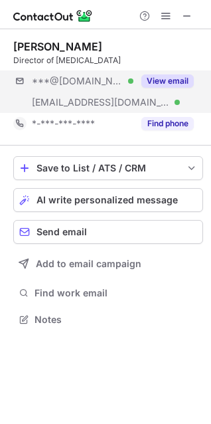
scroll to position [310, 211]
click at [171, 80] on button "View email" at bounding box center [168, 80] width 53 height 13
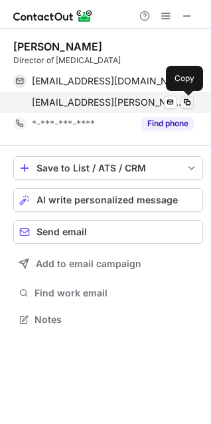
click at [187, 98] on span at bounding box center [187, 102] width 11 height 11
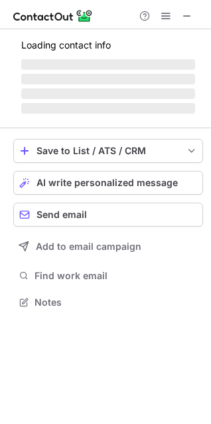
scroll to position [322, 211]
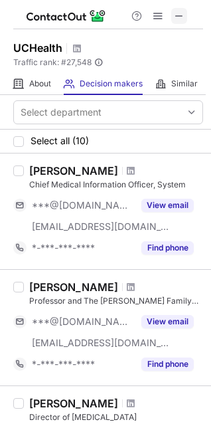
click at [173, 13] on button at bounding box center [179, 16] width 16 height 16
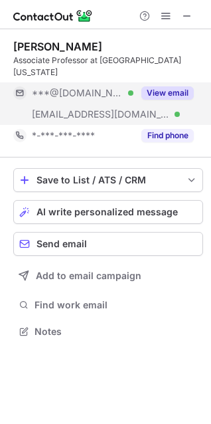
click at [180, 90] on button "View email" at bounding box center [168, 92] width 53 height 13
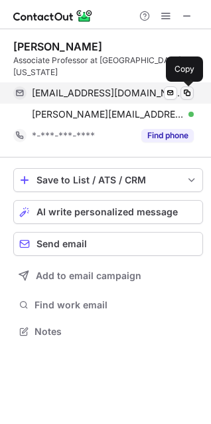
click at [185, 94] on span at bounding box center [187, 93] width 11 height 11
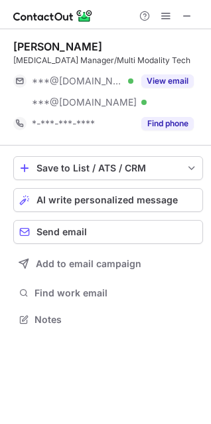
scroll to position [310, 211]
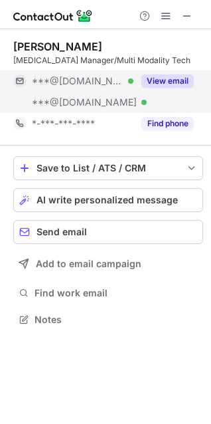
click at [152, 88] on div "View email" at bounding box center [164, 80] width 60 height 21
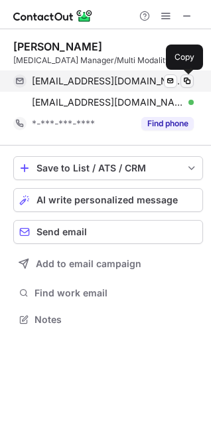
click at [191, 78] on span at bounding box center [187, 81] width 11 height 11
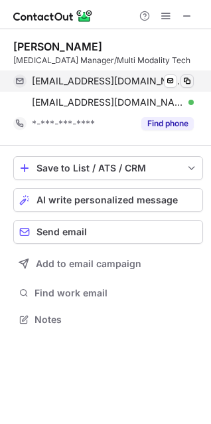
click at [188, 86] on span at bounding box center [187, 81] width 11 height 11
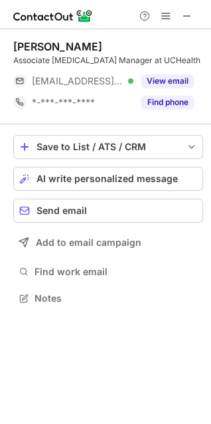
scroll to position [289, 211]
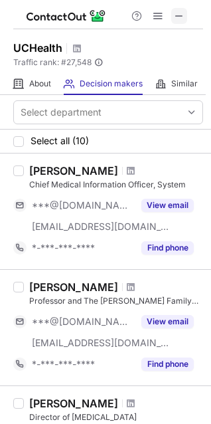
click at [176, 16] on span at bounding box center [179, 16] width 11 height 11
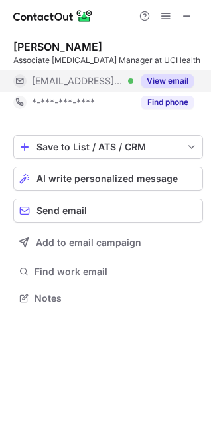
click at [182, 81] on button "View email" at bounding box center [168, 80] width 53 height 13
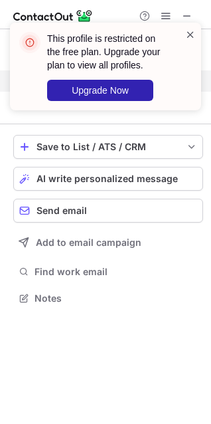
click at [191, 35] on span at bounding box center [190, 34] width 11 height 13
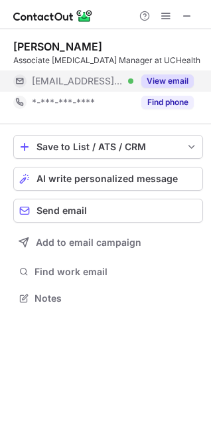
click at [186, 15] on span at bounding box center [187, 16] width 11 height 11
